Goal: Task Accomplishment & Management: Use online tool/utility

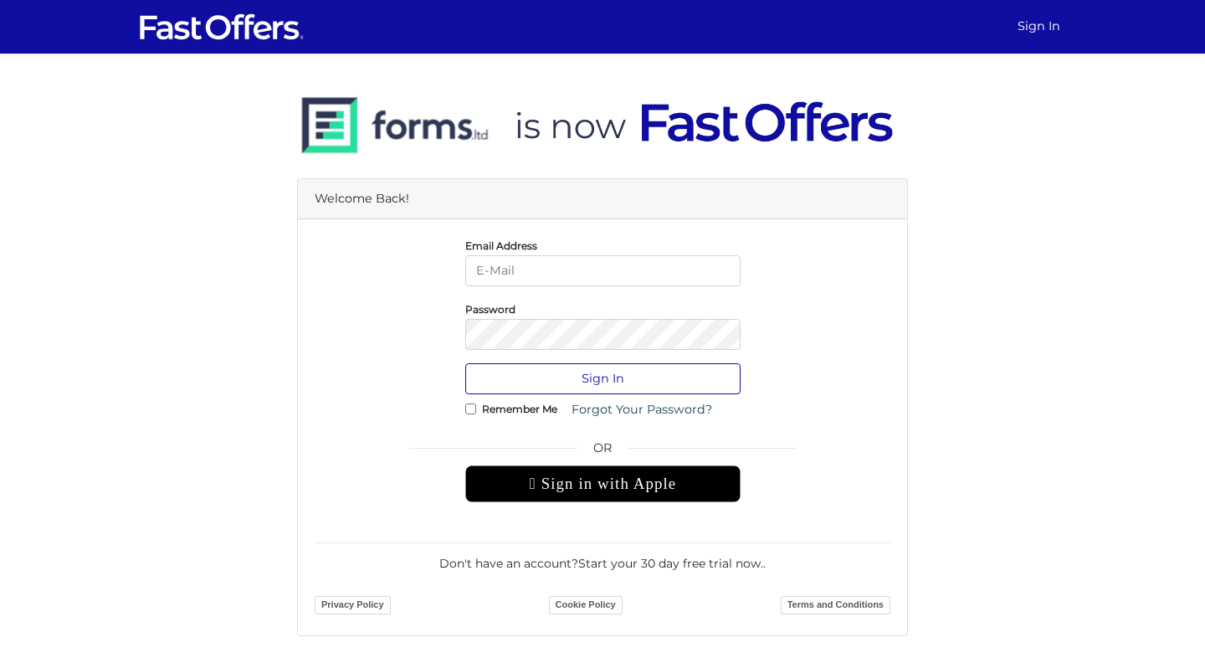
type input "[EMAIL_ADDRESS][DOMAIN_NAME]"
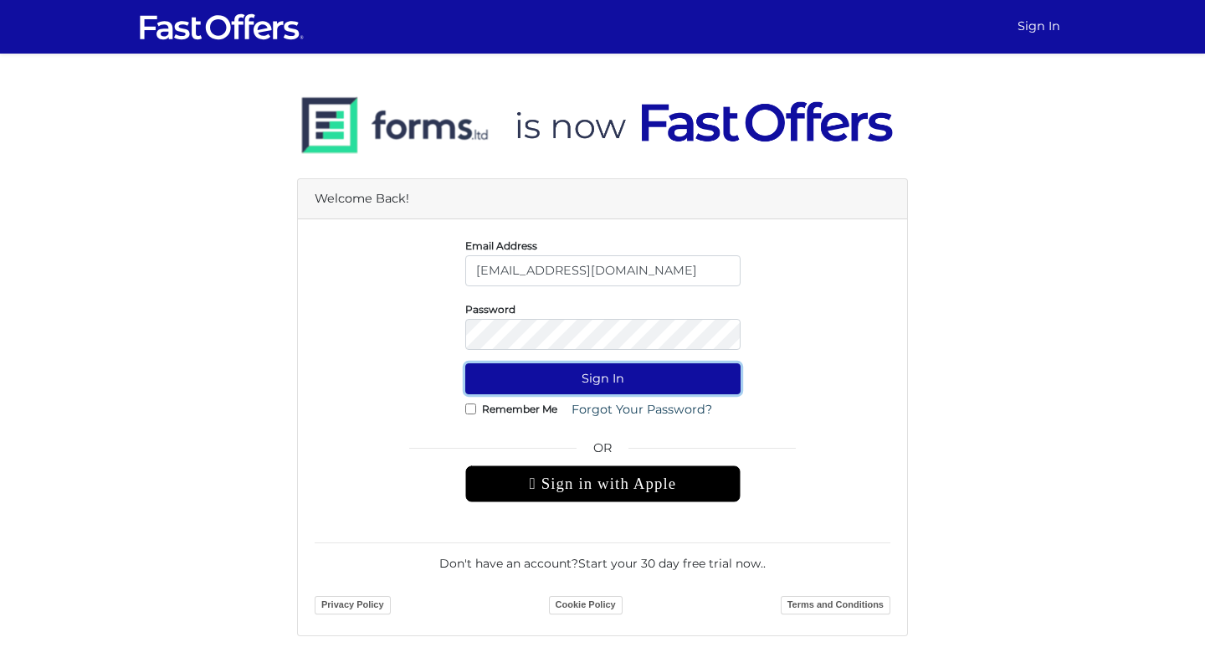
click at [680, 390] on button "Sign In" at bounding box center [602, 378] width 275 height 31
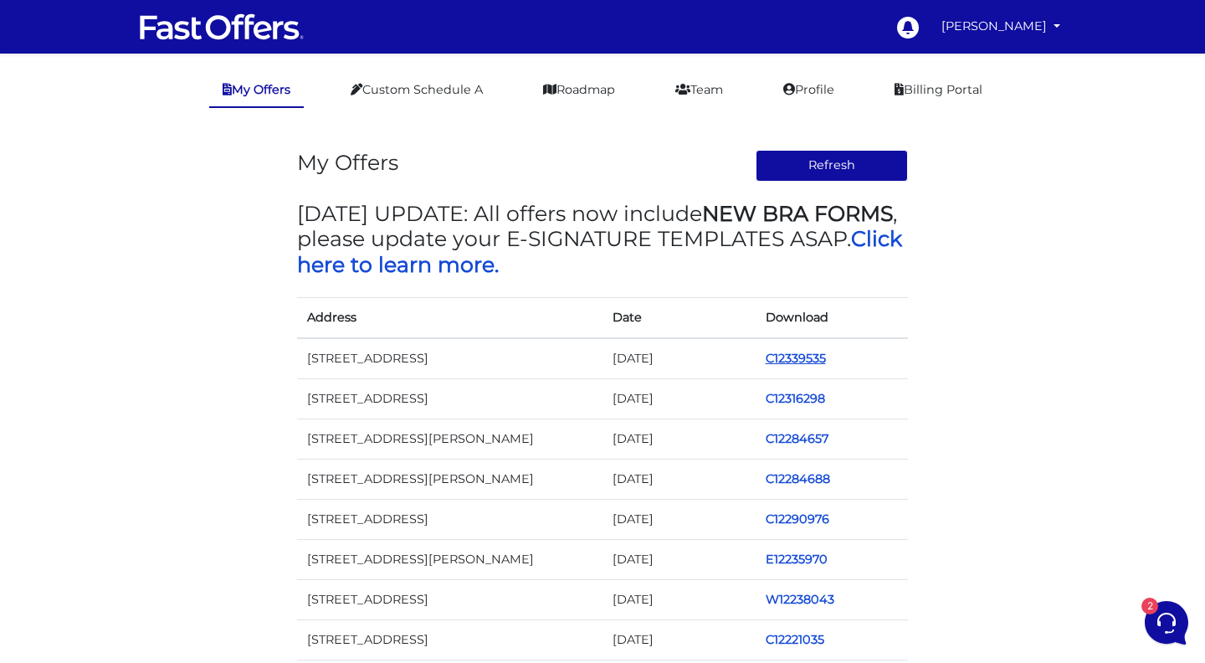
click at [809, 352] on link "C12339535" at bounding box center [795, 358] width 60 height 15
